Goal: Navigation & Orientation: Find specific page/section

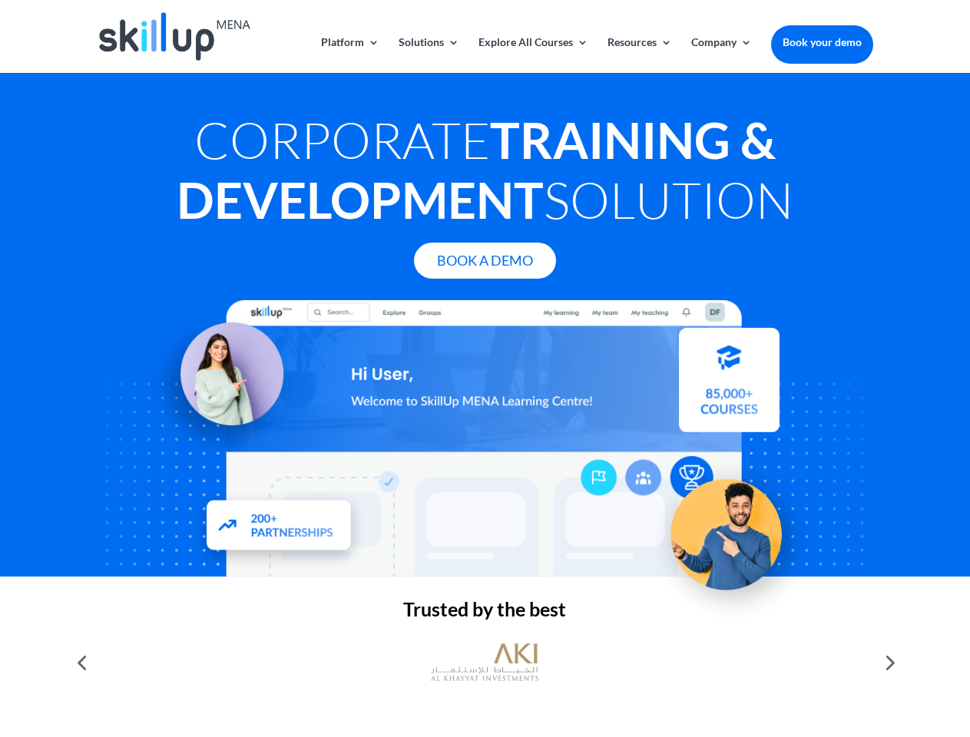
click at [485, 369] on div at bounding box center [485, 438] width 776 height 277
click at [428, 55] on link "Solutions" at bounding box center [429, 55] width 61 height 36
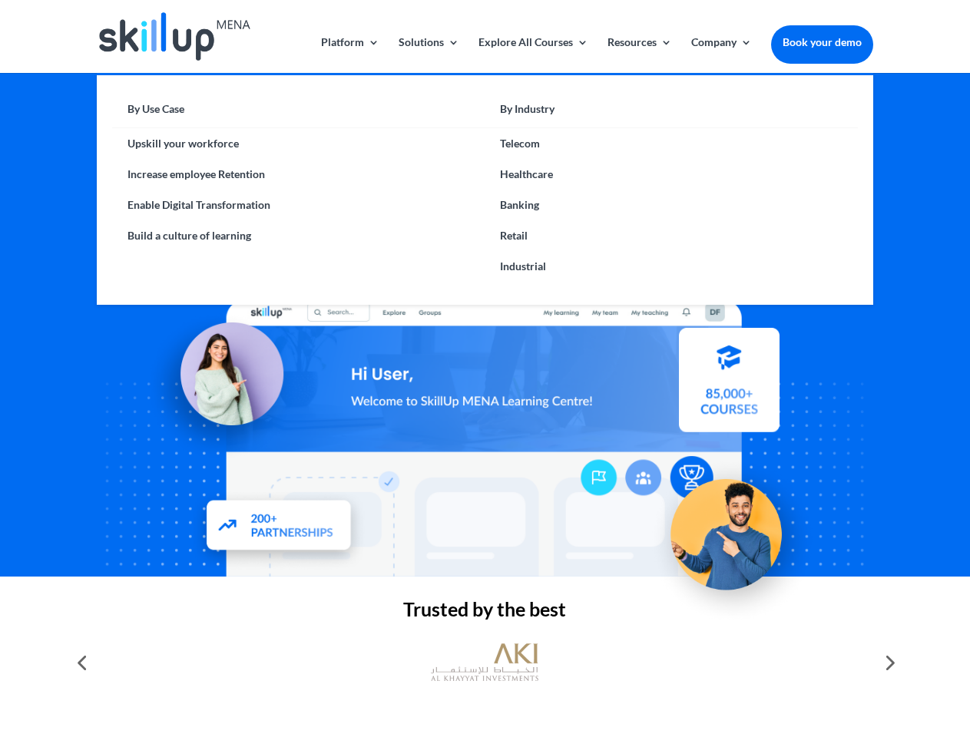
click at [532, 55] on link "Explore All Courses" at bounding box center [534, 55] width 110 height 36
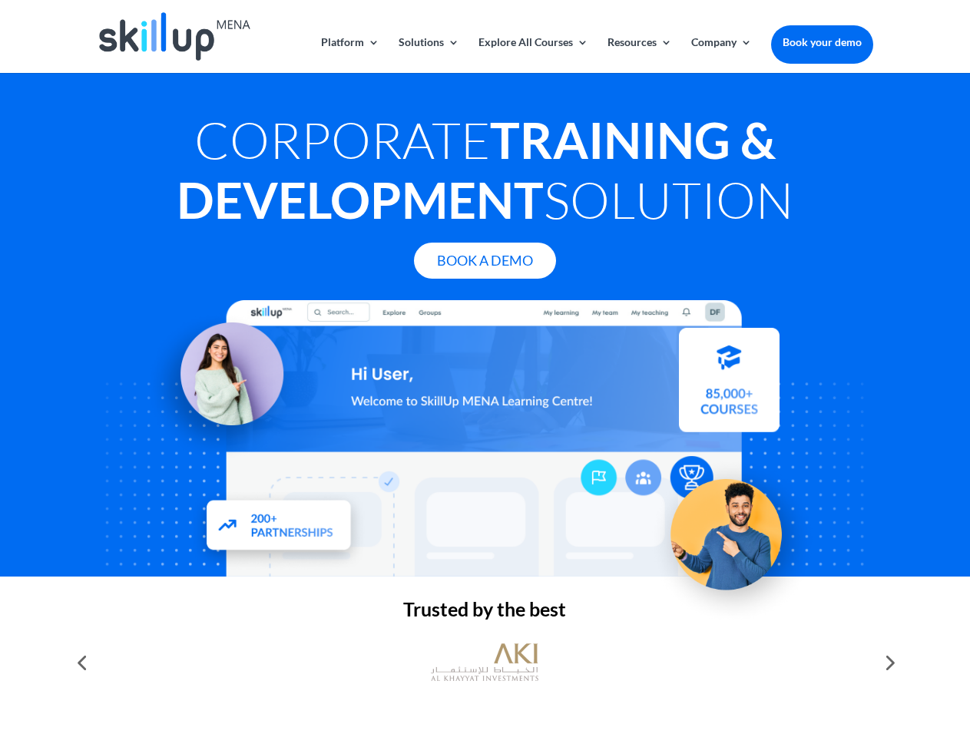
click at [638, 55] on link "Resources" at bounding box center [640, 55] width 65 height 36
click at [721, 55] on link "Company" at bounding box center [721, 55] width 61 height 36
click at [485, 663] on img at bounding box center [485, 663] width 108 height 54
